Goal: Check status: Check status

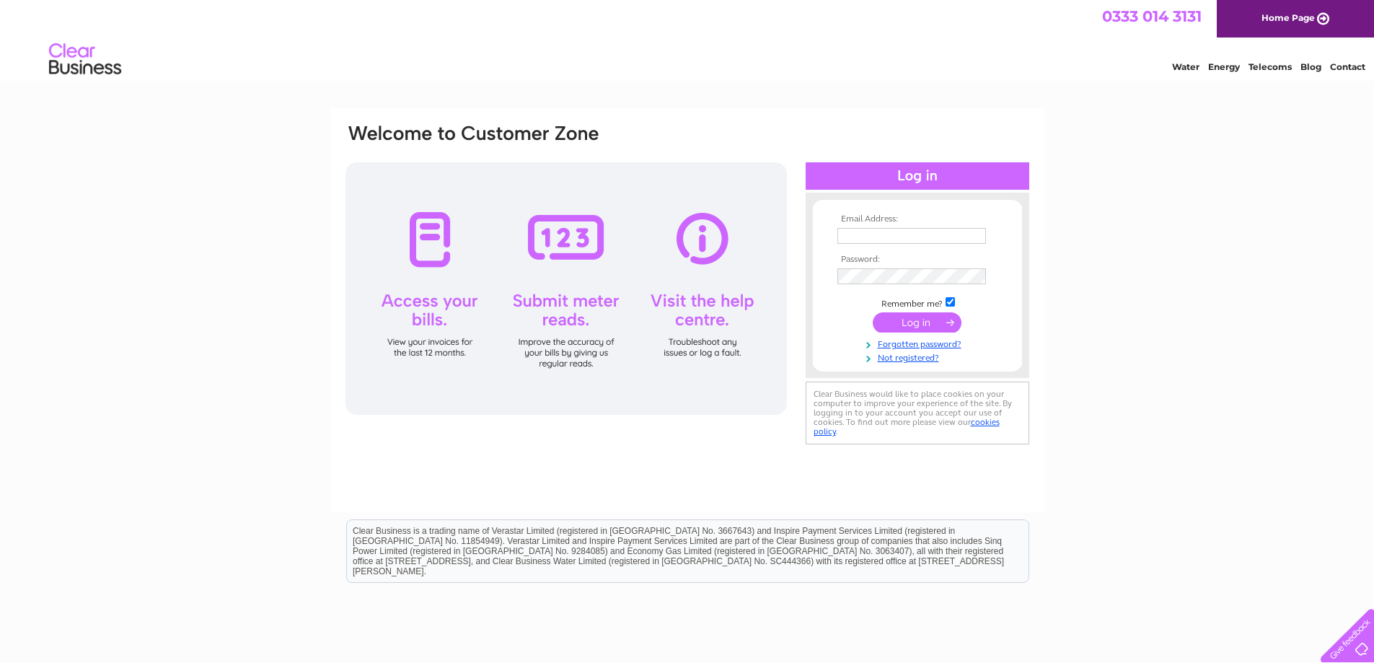
type input "secretary@bathandcountyclub.com"
click at [892, 320] on input "submit" at bounding box center [917, 322] width 89 height 20
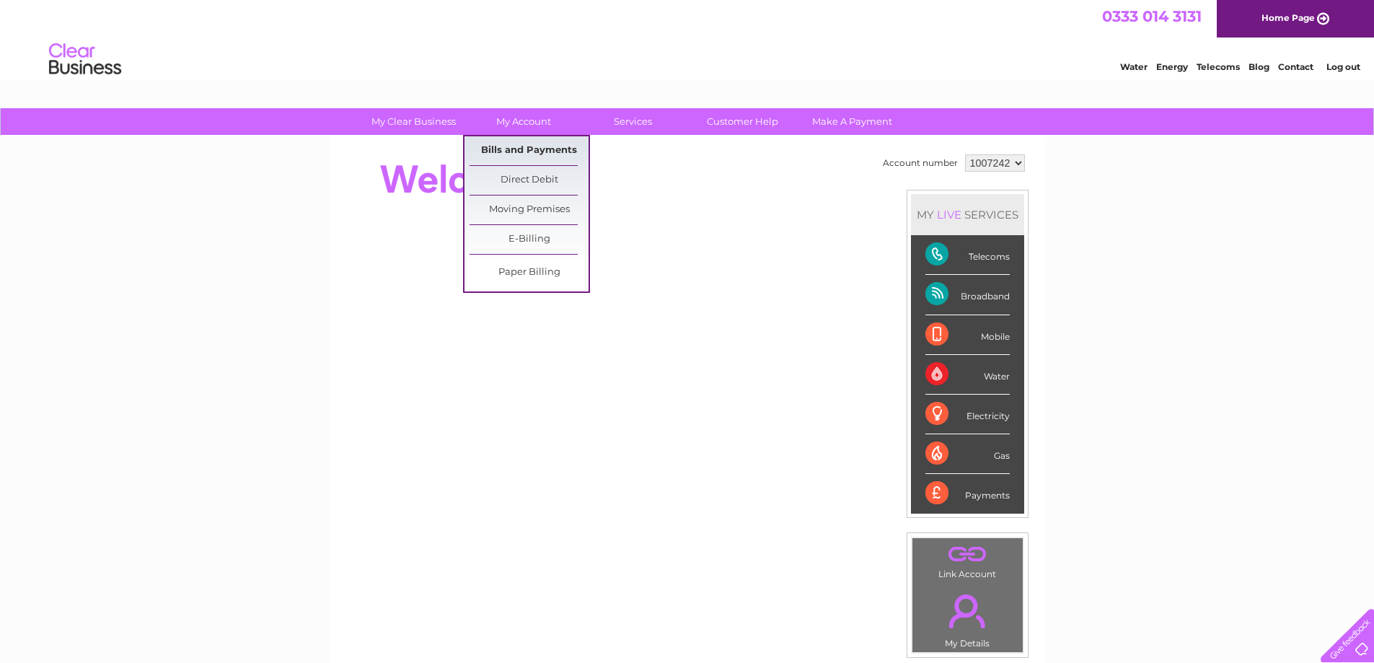
click at [512, 151] on link "Bills and Payments" at bounding box center [529, 150] width 119 height 29
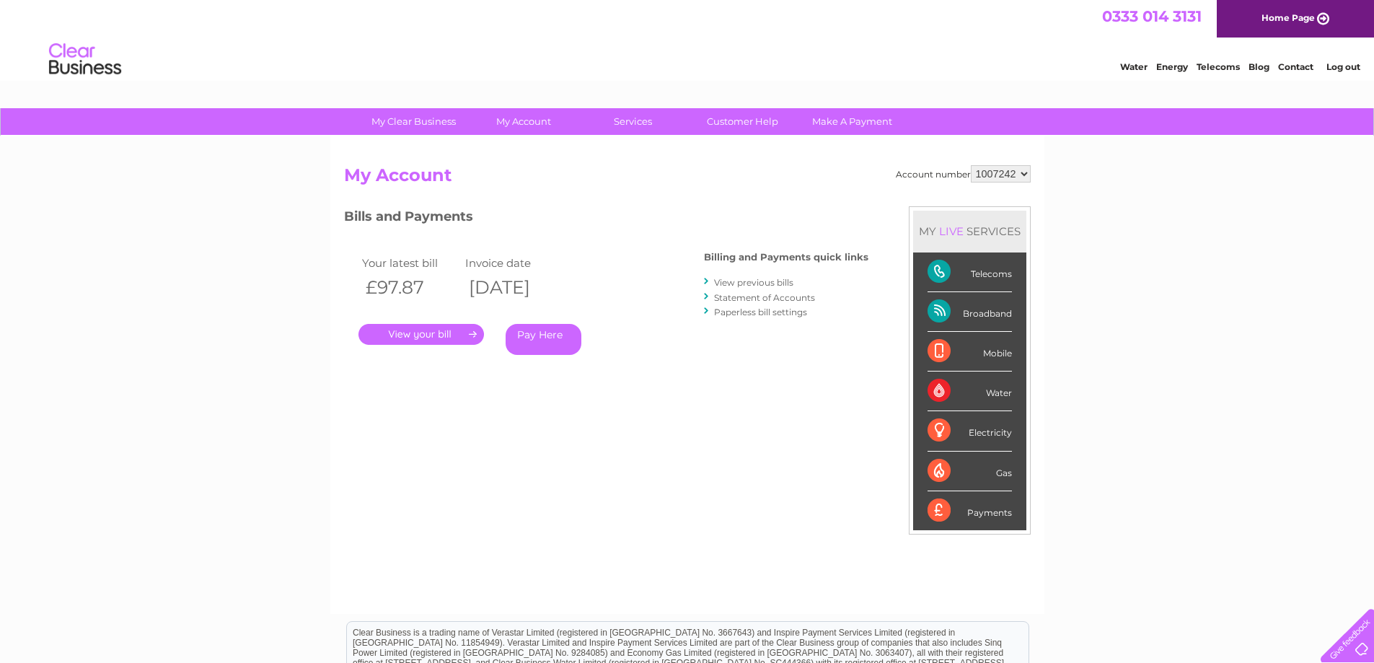
drag, startPoint x: 433, startPoint y: 280, endPoint x: 375, endPoint y: 271, distance: 58.4
click at [364, 291] on th "£97.87" at bounding box center [411, 288] width 104 height 30
